Goal: Task Accomplishment & Management: Complete application form

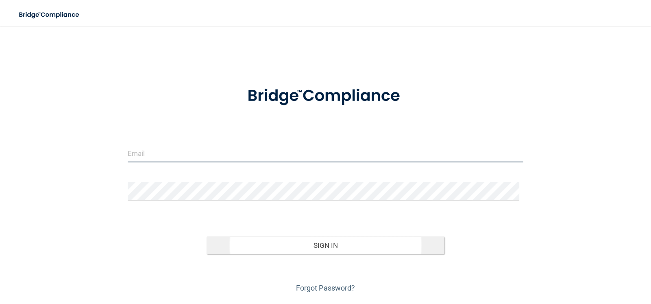
type input "[PERSON_NAME][EMAIL_ADDRESS][DOMAIN_NAME]"
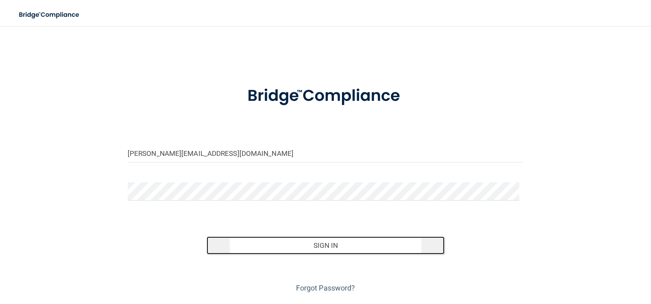
click at [291, 247] on button "Sign In" at bounding box center [325, 245] width 237 height 18
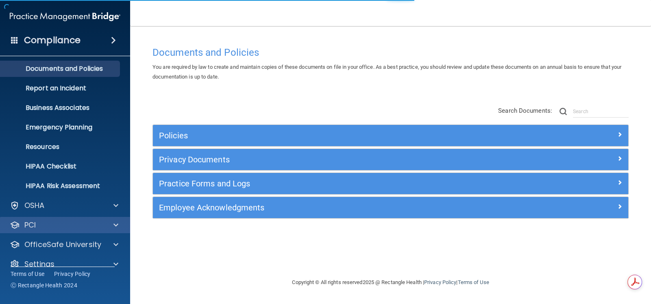
scroll to position [33, 0]
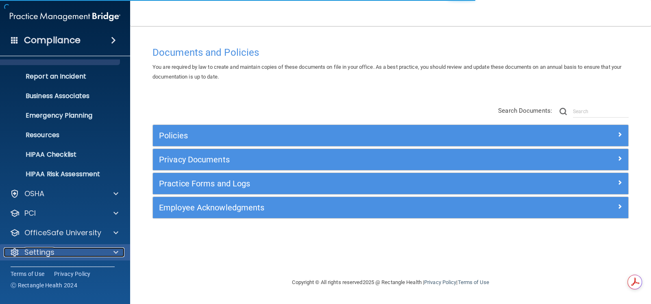
click at [69, 250] on div "Settings" at bounding box center [54, 252] width 101 height 10
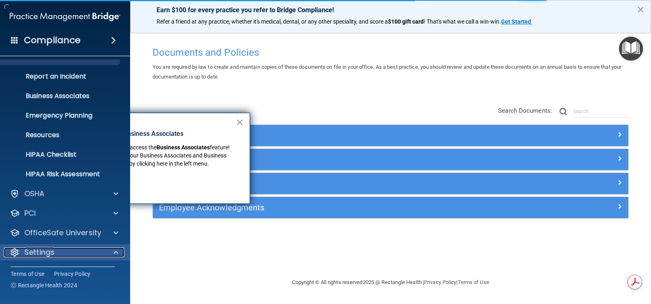
click at [79, 249] on div "Settings" at bounding box center [54, 252] width 101 height 10
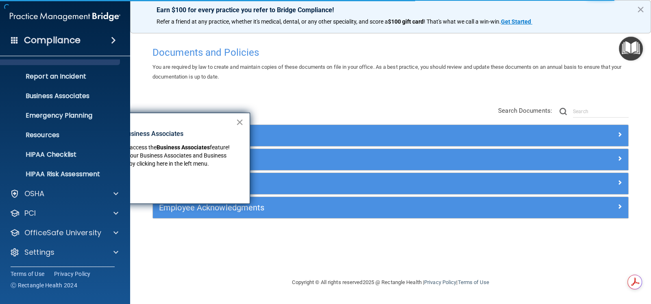
click at [239, 122] on button "×" at bounding box center [240, 121] width 8 height 13
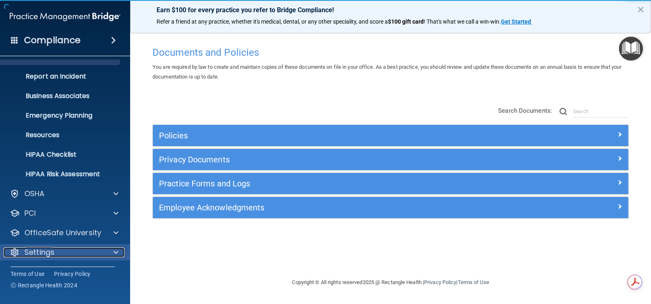
click at [118, 250] on div at bounding box center [114, 252] width 20 height 10
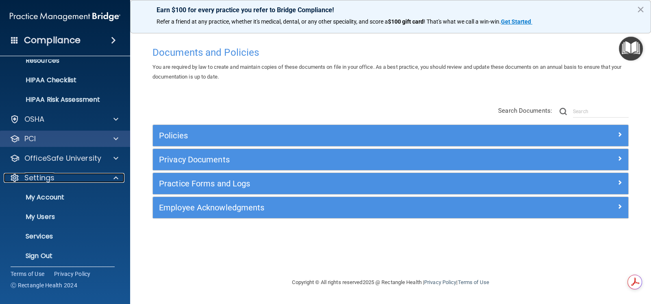
scroll to position [111, 0]
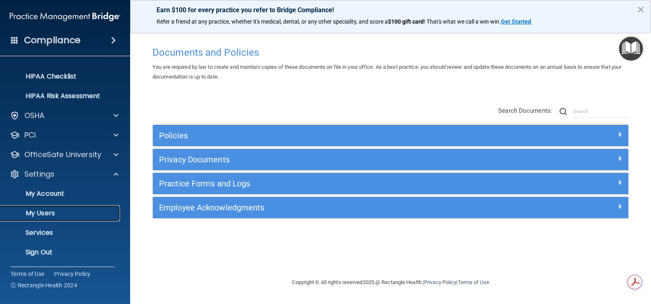
click at [55, 210] on p "My Users" at bounding box center [60, 213] width 111 height 8
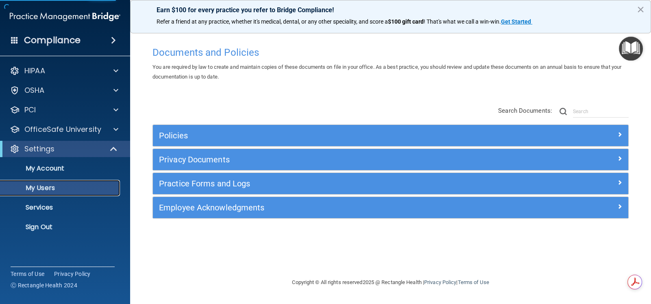
click at [67, 188] on p "My Users" at bounding box center [60, 188] width 111 height 8
select select "20"
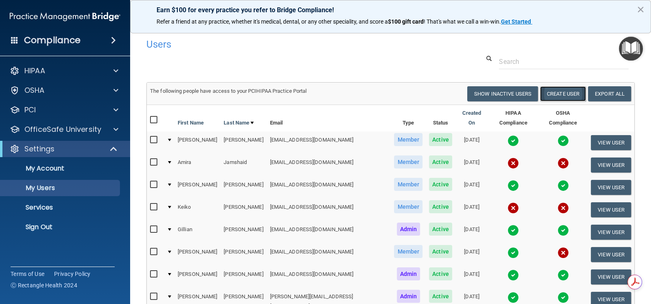
click at [563, 95] on button "Create User" at bounding box center [563, 93] width 46 height 15
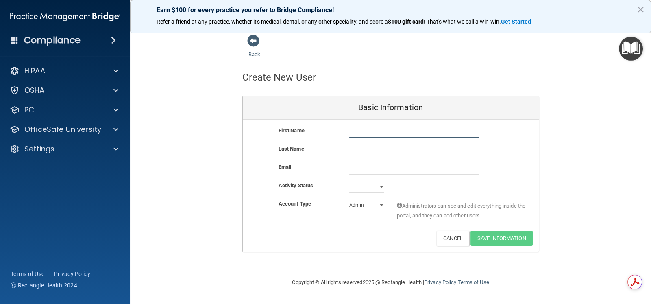
click at [369, 132] on input "text" at bounding box center [414, 132] width 130 height 12
type input "Nandini"
type input "Braganza"
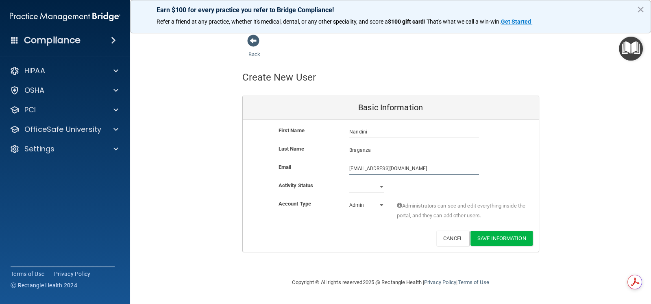
type input "[EMAIL_ADDRESS][DOMAIN_NAME]"
click at [379, 187] on select "Active Inactive" at bounding box center [366, 187] width 35 height 12
click at [349, 181] on select "Active Inactive" at bounding box center [366, 187] width 35 height 12
click at [361, 186] on select "Active Inactive" at bounding box center [366, 187] width 35 height 12
select select "active"
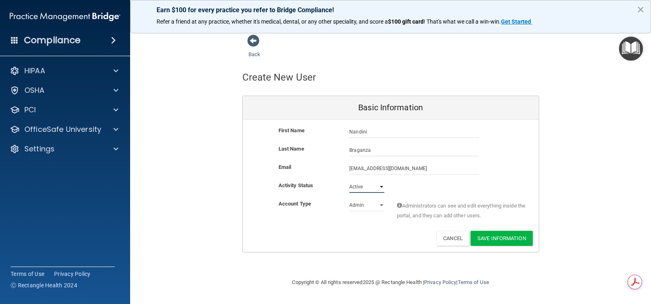
click at [349, 181] on select "Active Inactive" at bounding box center [366, 187] width 35 height 12
drag, startPoint x: 510, startPoint y: 239, endPoint x: 496, endPoint y: 239, distance: 14.2
click at [508, 239] on button "Save Information" at bounding box center [501, 238] width 62 height 15
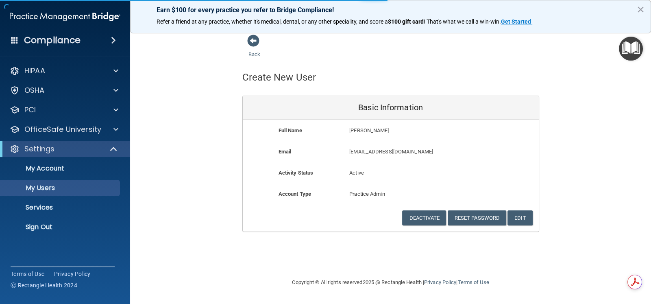
select select "20"
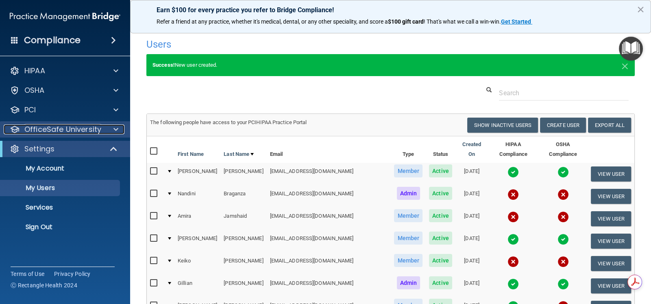
click at [94, 133] on p "OfficeSafe University" at bounding box center [62, 129] width 77 height 10
